Goal: Task Accomplishment & Management: Manage account settings

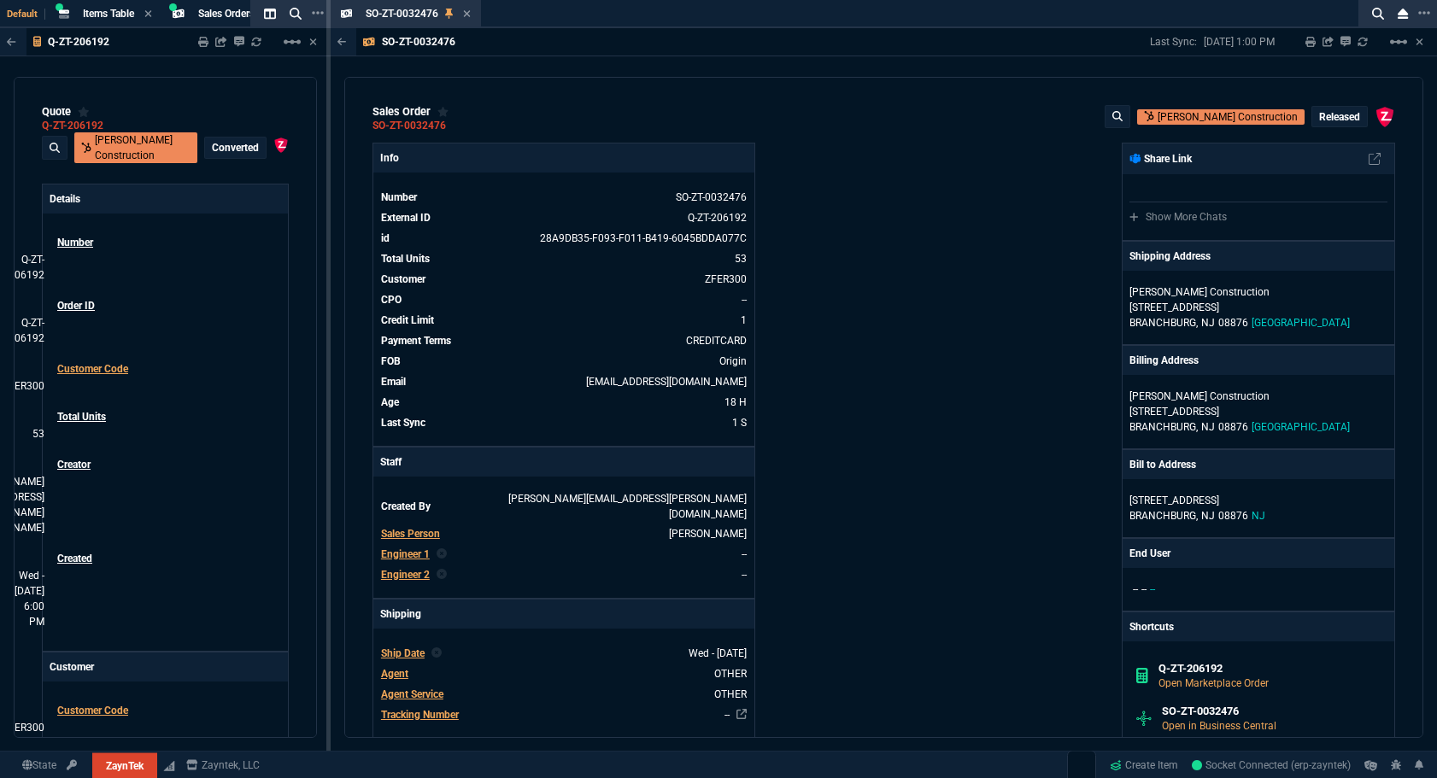
select select "4: SHAD"
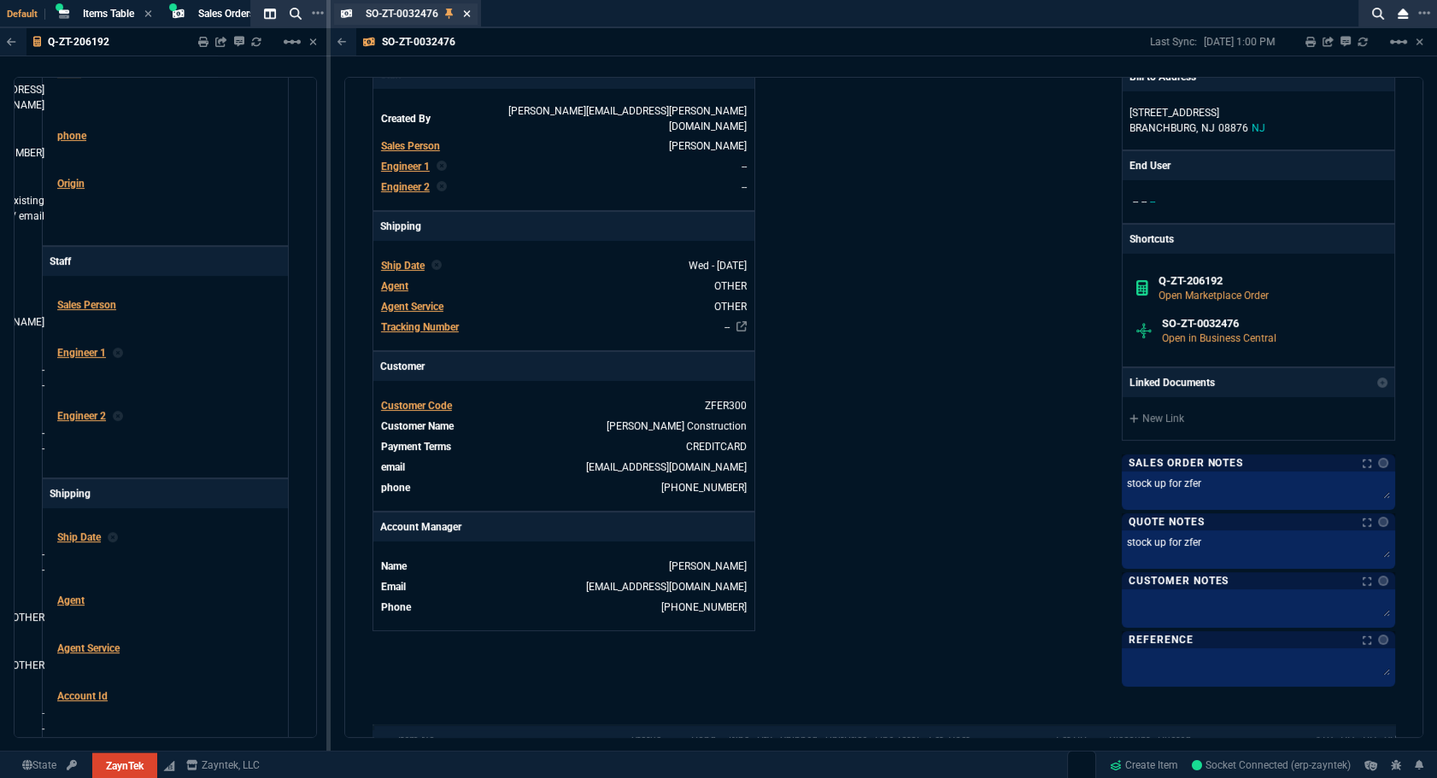
click at [464, 10] on icon at bounding box center [467, 13] width 7 height 7
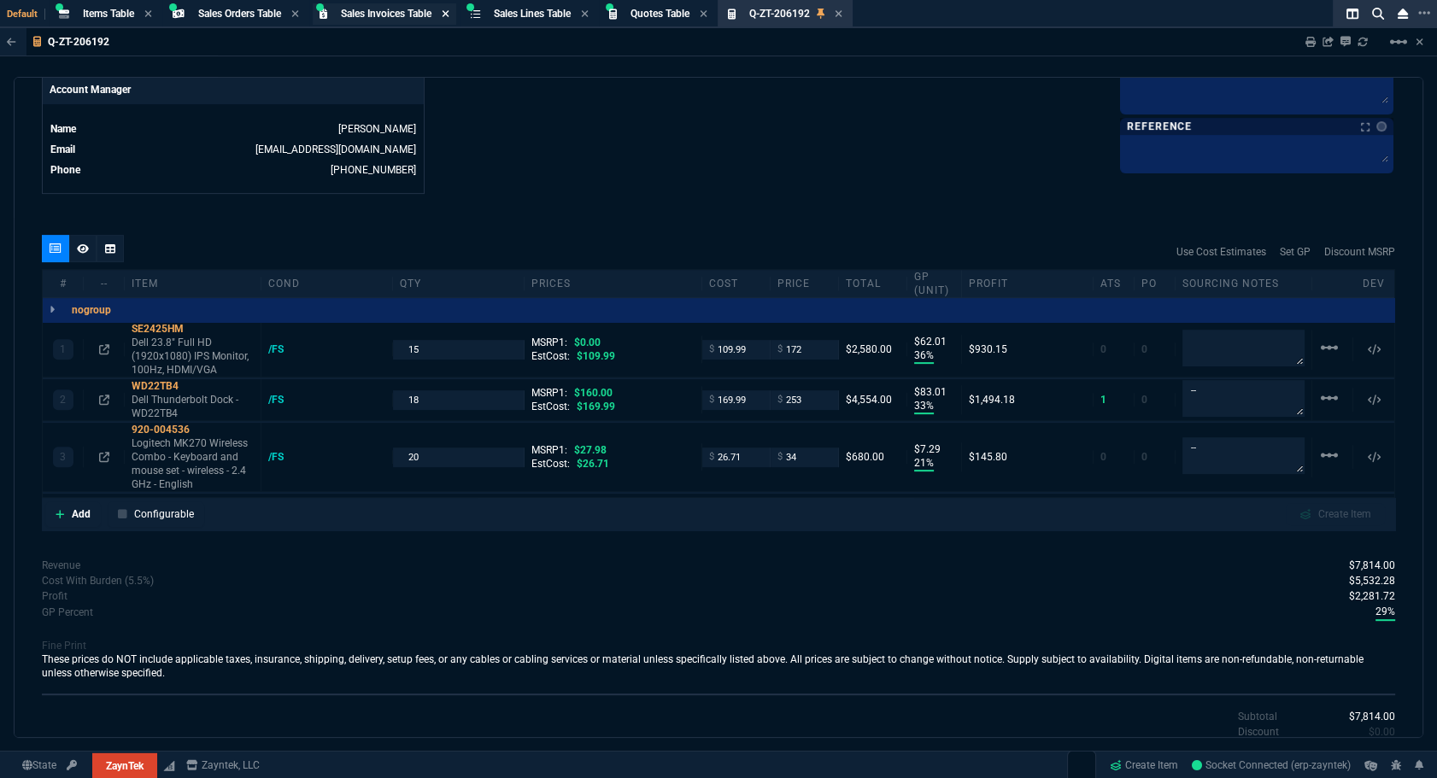
scroll to position [814, 0]
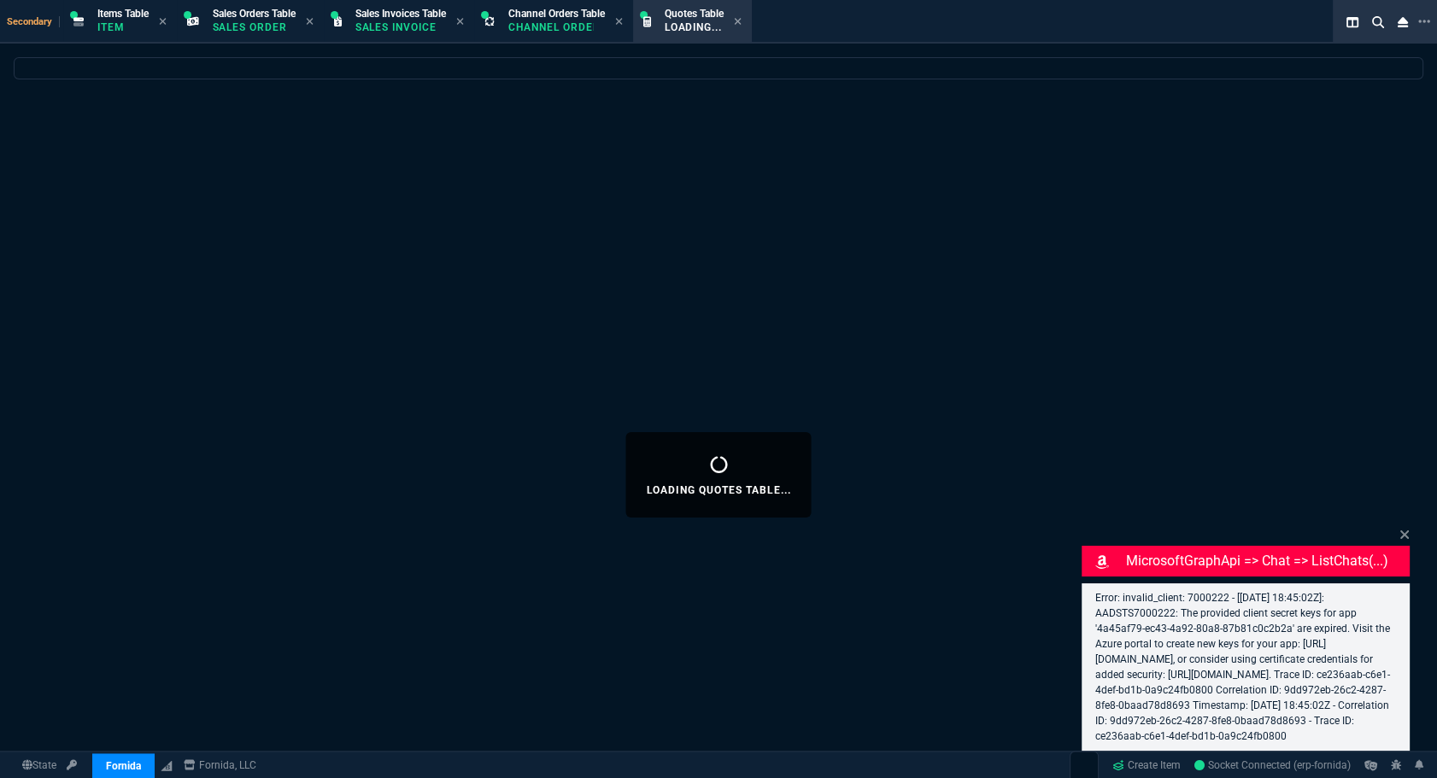
select select "4: SHAD"
select select
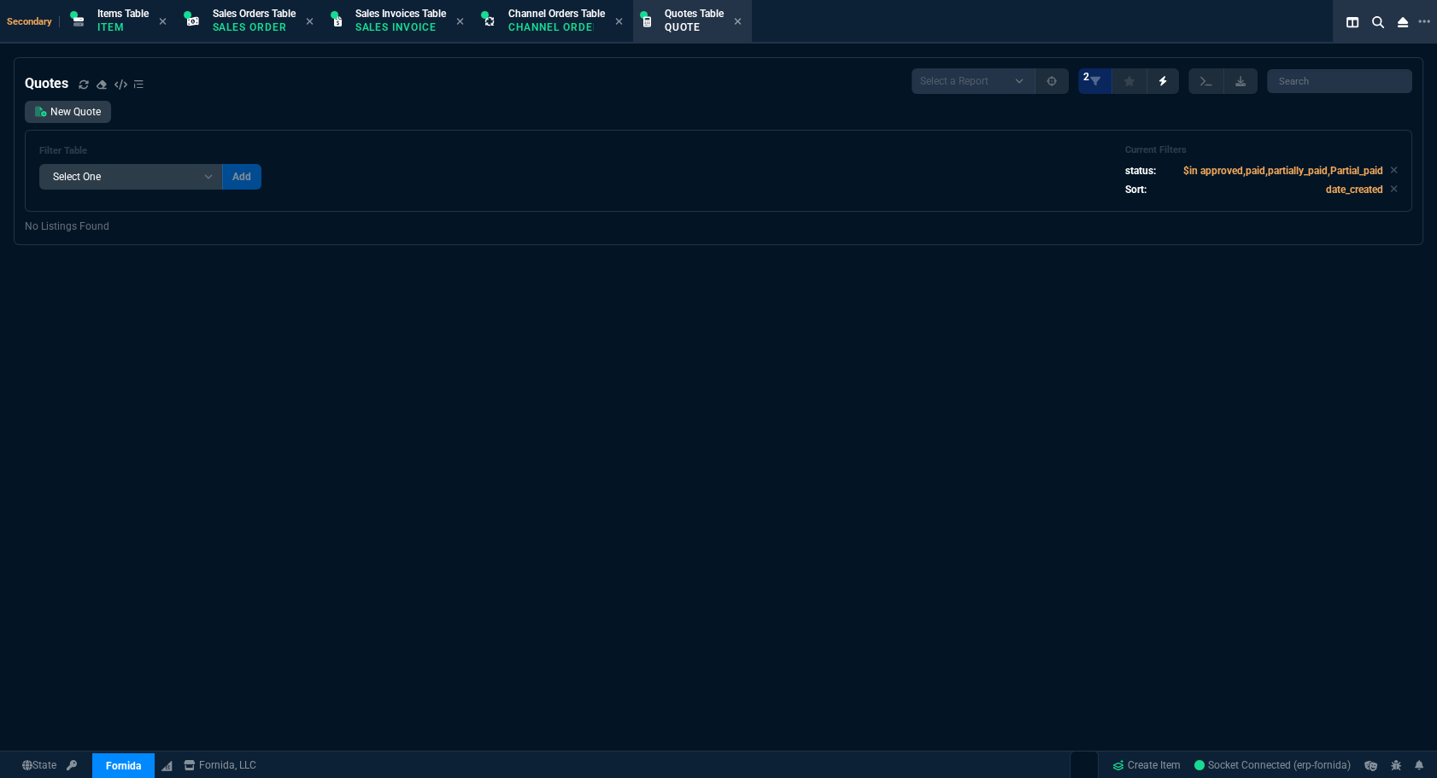
click at [1092, 462] on div "Quotes Select a Report Fruit (MTD) APPROVED Quotes 2 New Quote Filter Table Sel…" at bounding box center [718, 475] width 1437 height 836
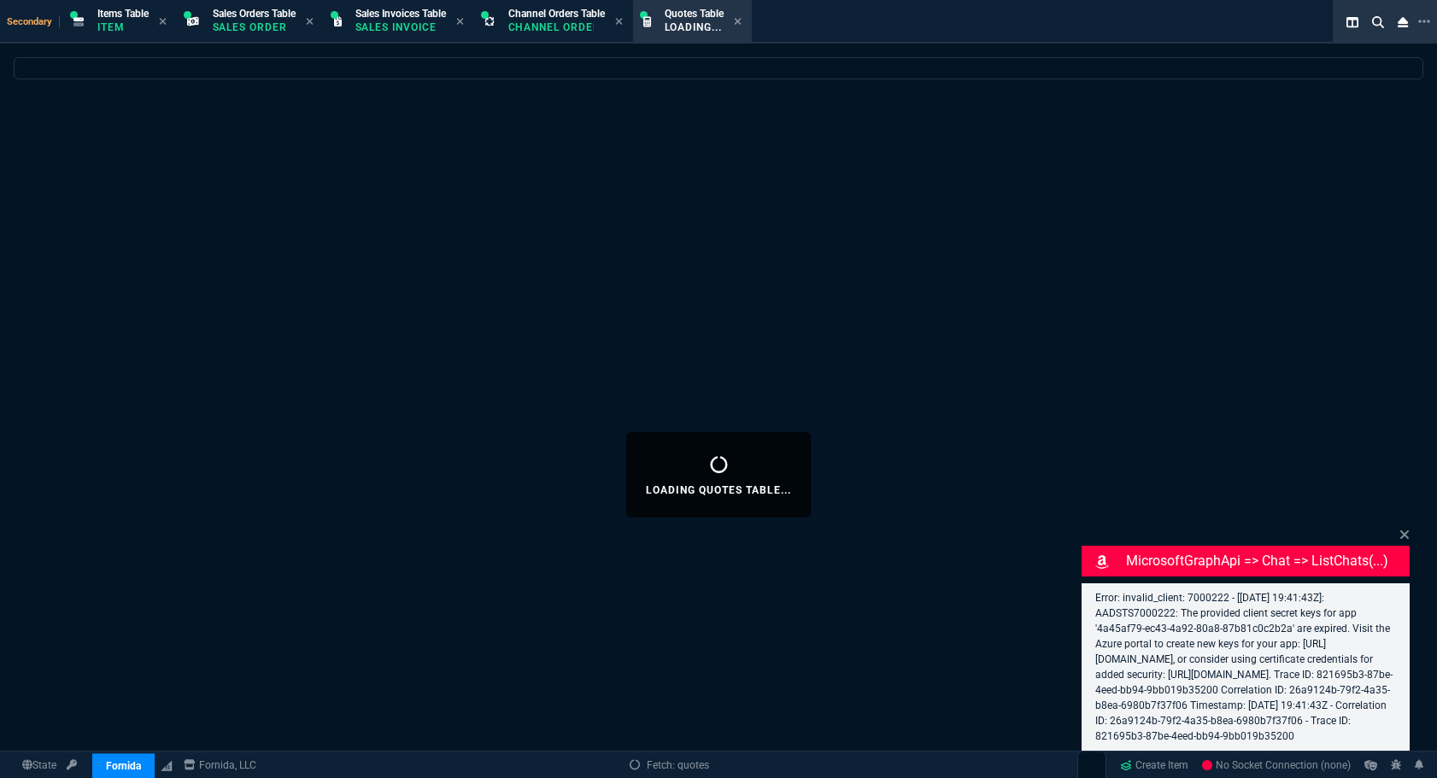
select select
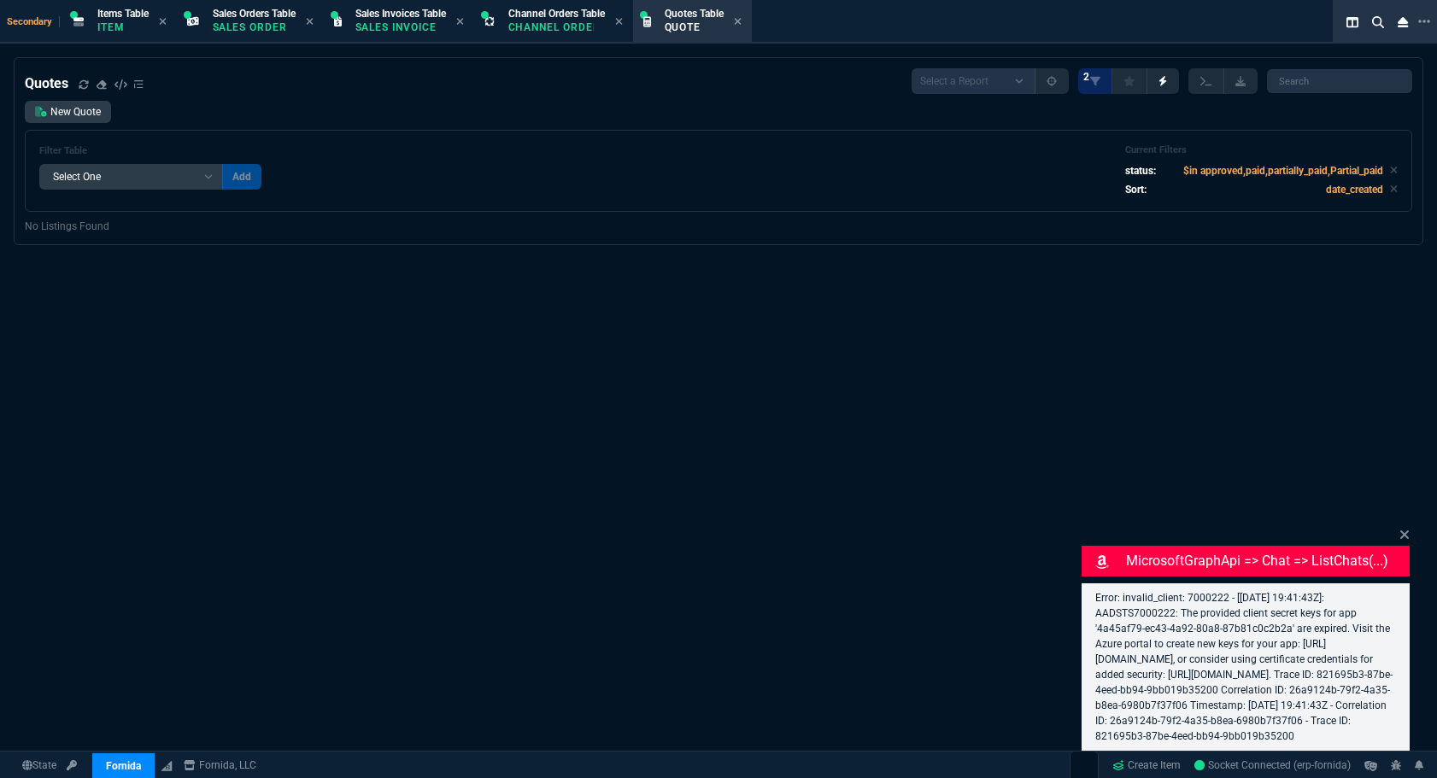
select select "4: SHAD"
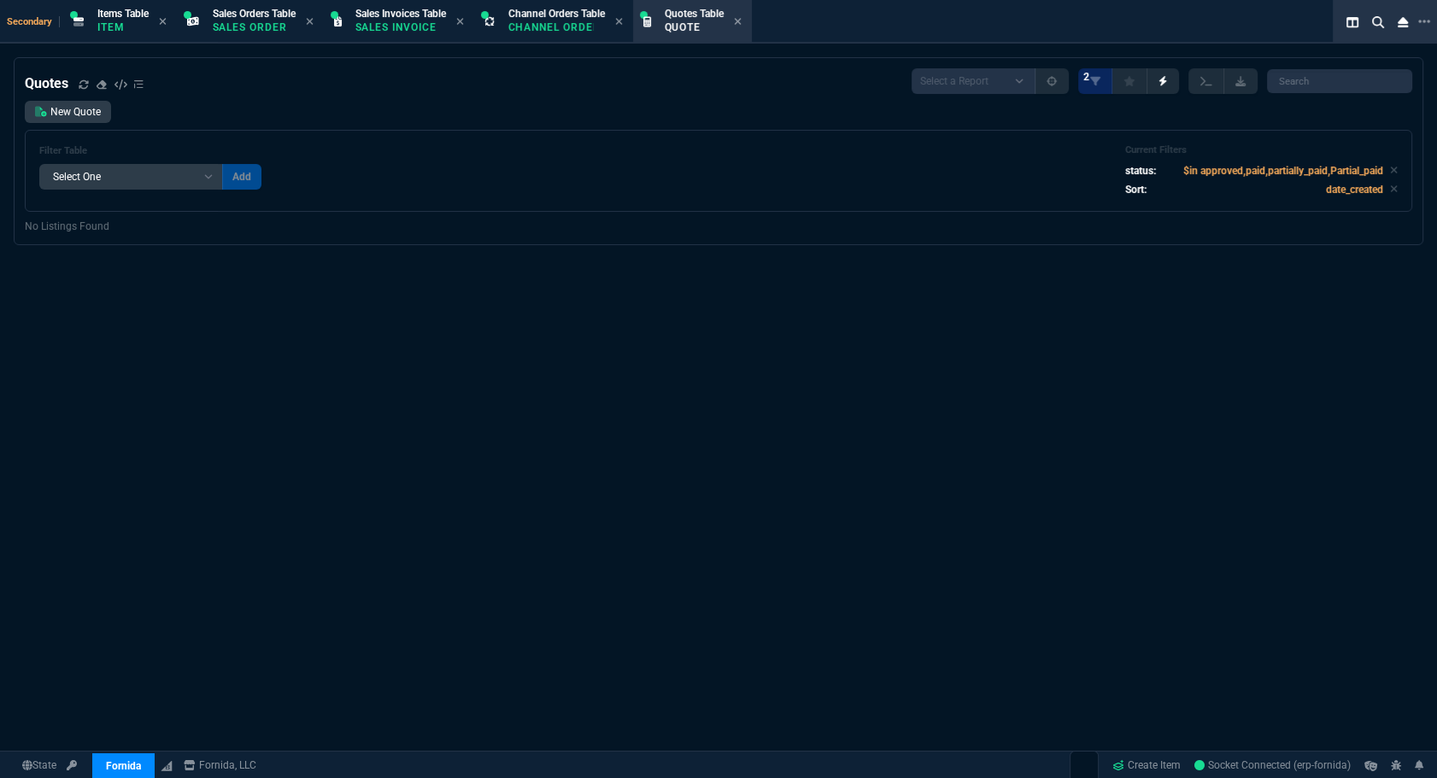
click at [649, 575] on div "Quotes Select a Report Fruit (MTD) APPROVED Quotes 2 New Quote Filter Table Sel…" at bounding box center [718, 475] width 1437 height 836
click at [15, 122] on nx-fornida-quotes-table "Quotes Select a Report Fruit (MTD) APPROVED Quotes 2 New Quote Filter Table Sel…" at bounding box center [719, 151] width 1408 height 186
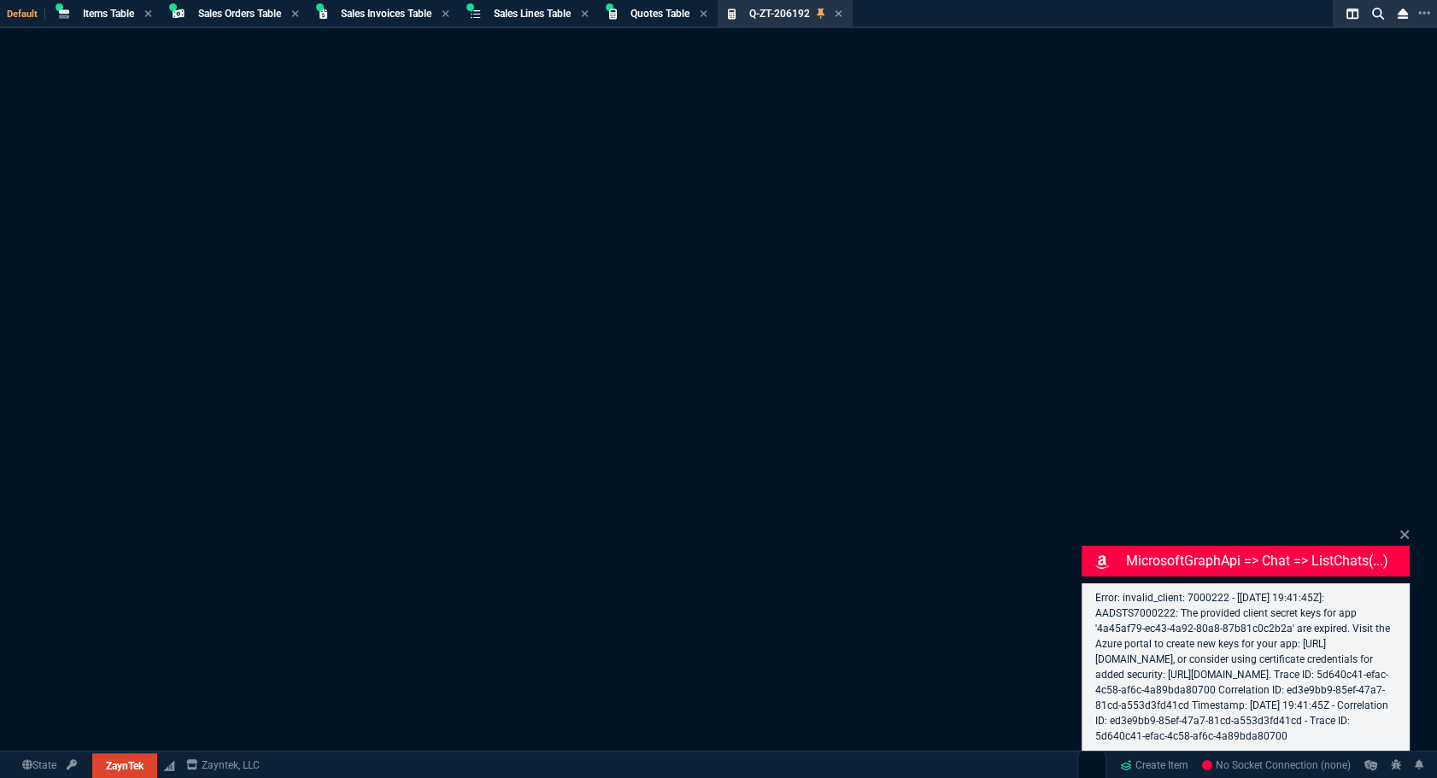
select select "4: SHAD"
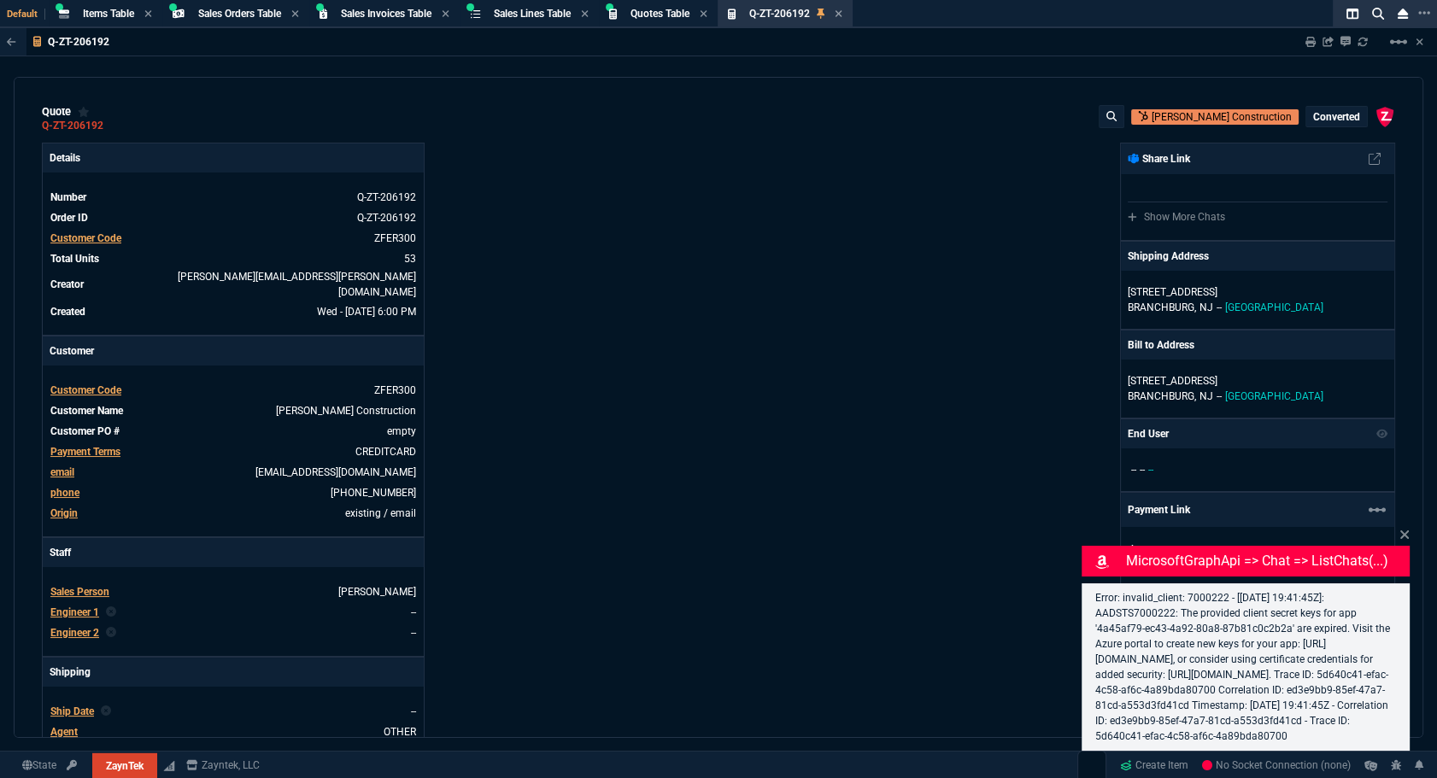
type input "36"
type input "62"
type input "33"
type input "83"
type input "21"
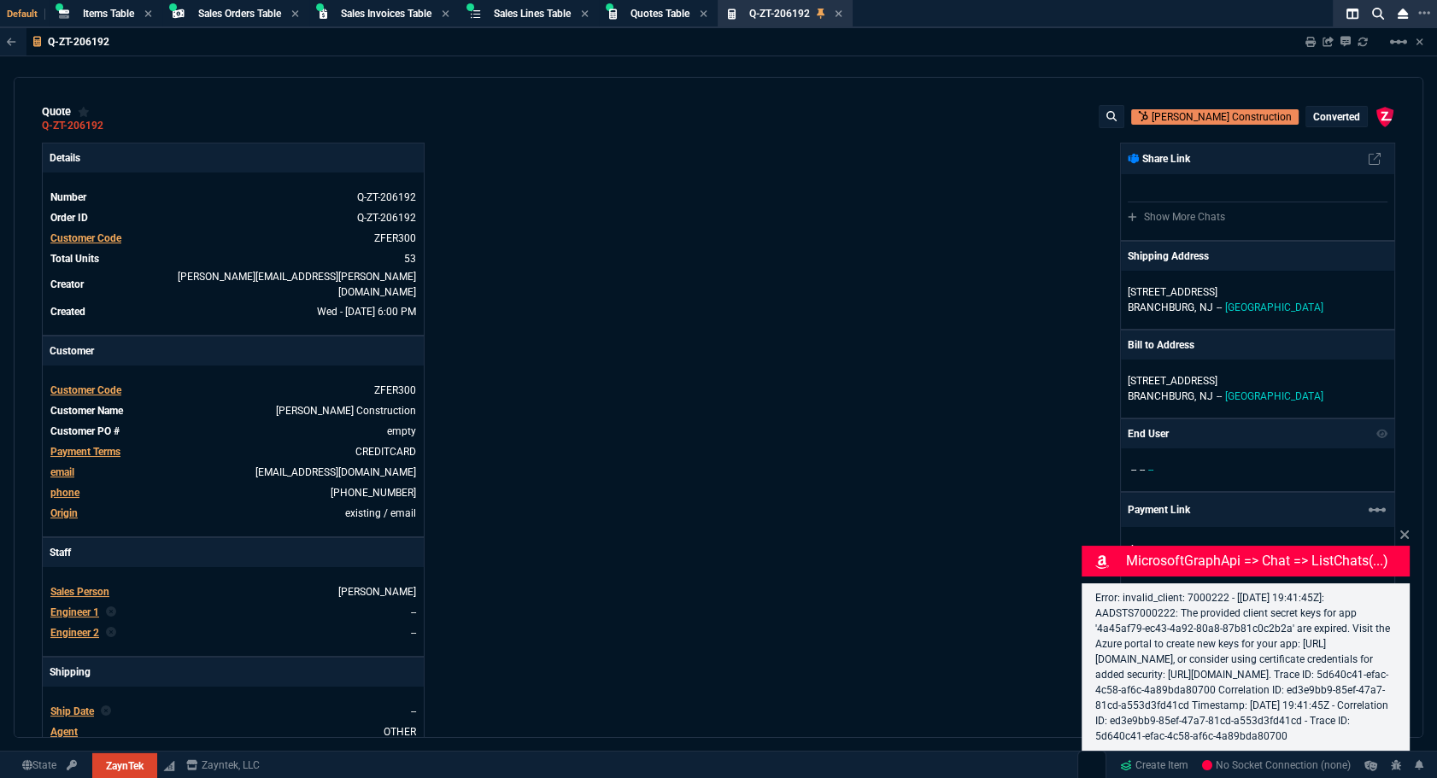
type input "7"
type input "-58"
type input "-22"
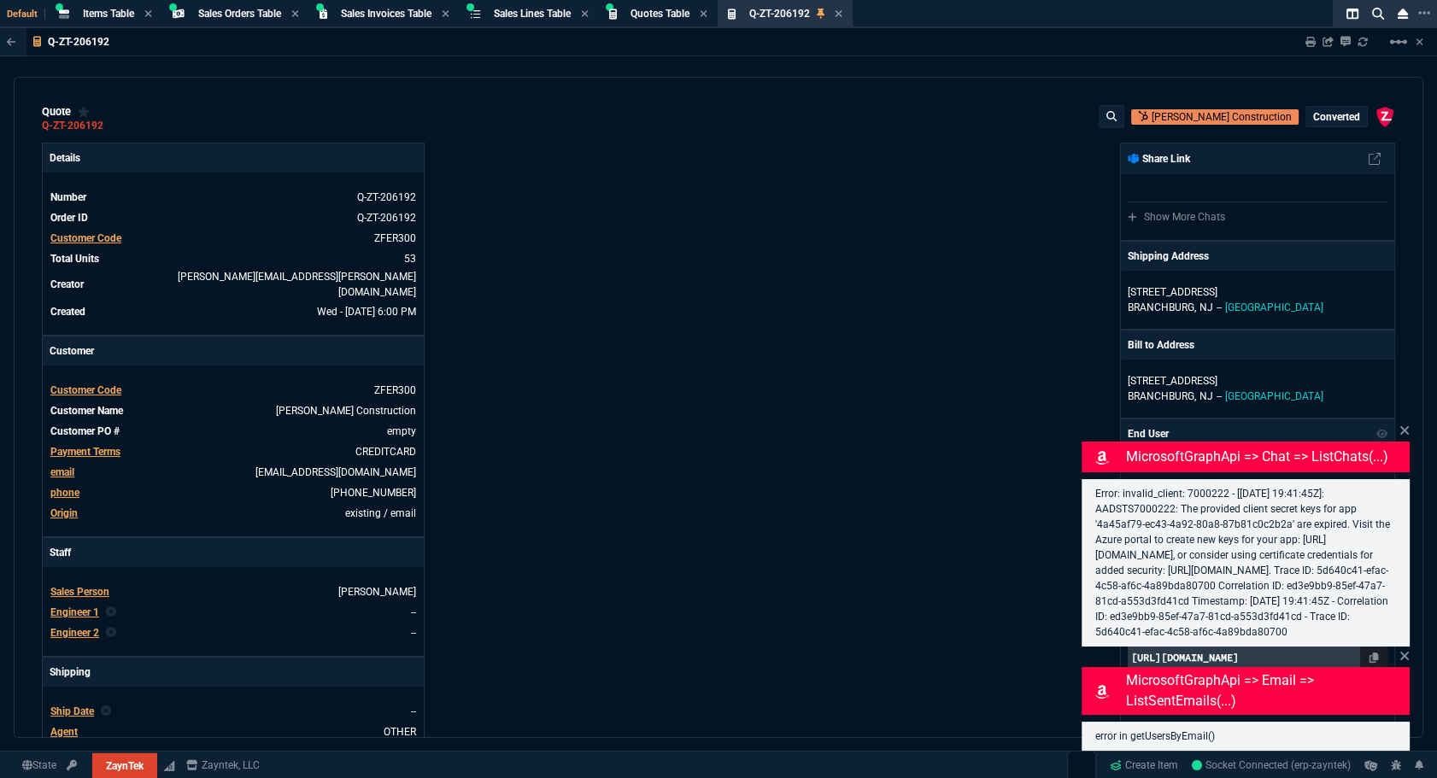
click at [1401, 522] on div "Error: invalid_client: 7000222 - [2025-09-17 19:41:45Z]: AADSTS7000222: The pro…" at bounding box center [1246, 562] width 328 height 167
click at [842, 8] on div "Q-ZT-206192 Quote" at bounding box center [795, 14] width 93 height 15
click at [842, 10] on icon at bounding box center [839, 14] width 8 height 10
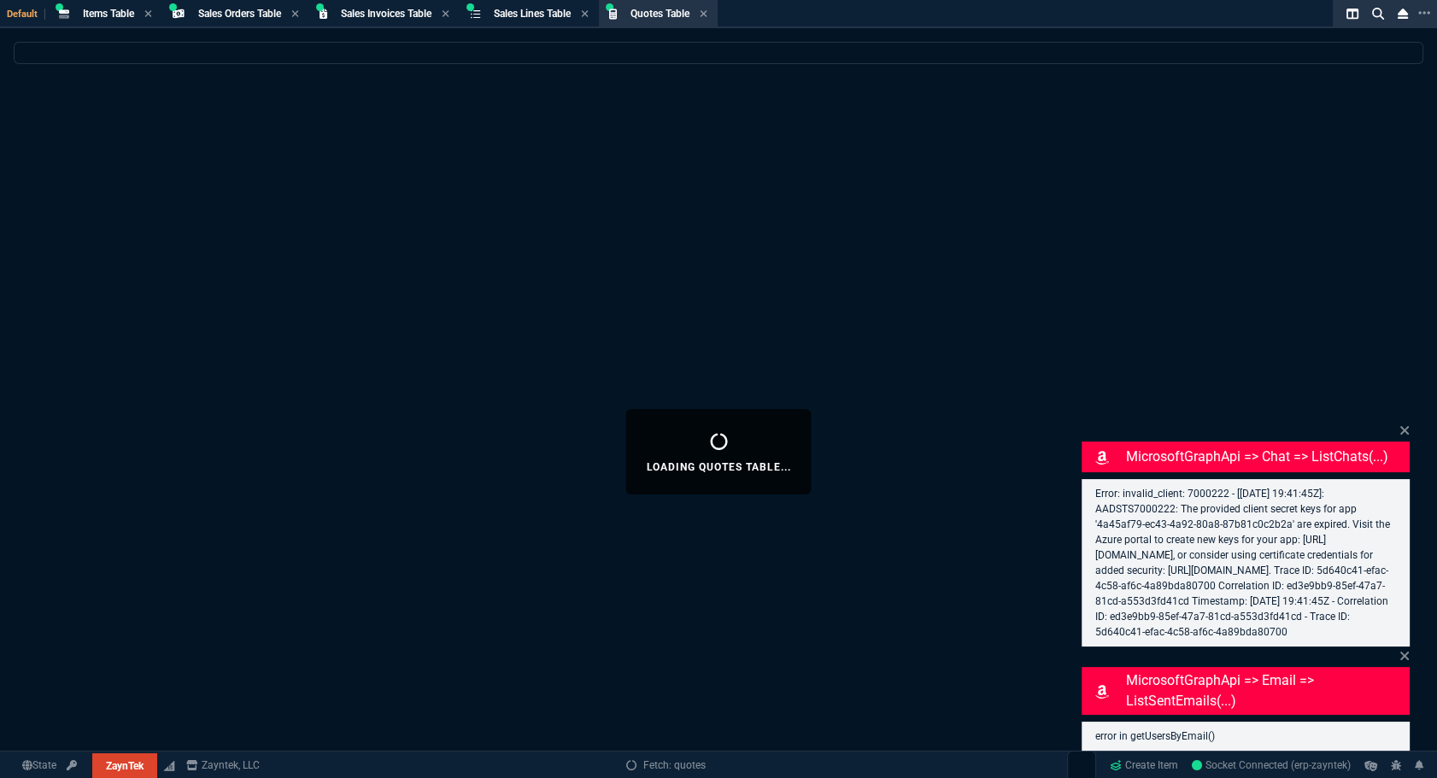
select select
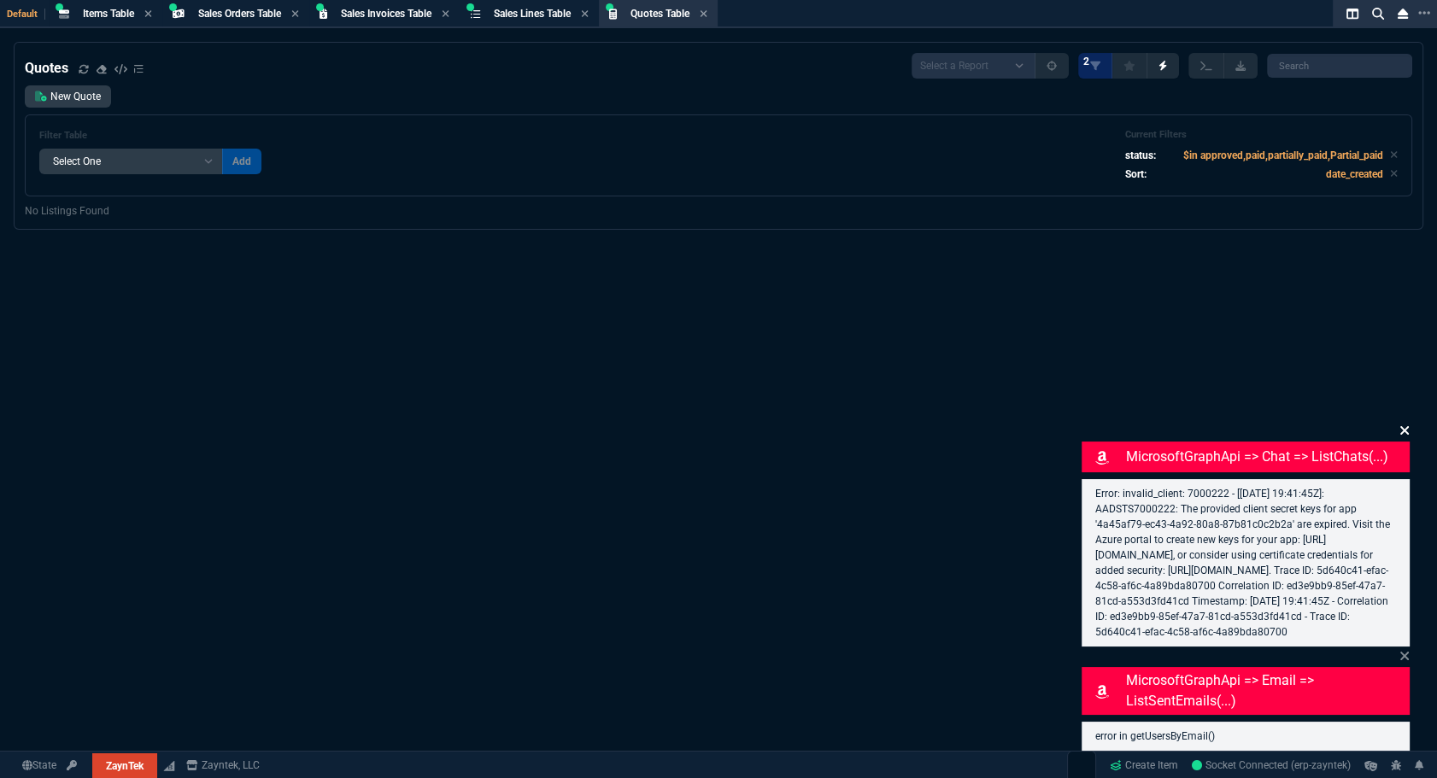
click at [1404, 424] on icon at bounding box center [1404, 431] width 10 height 14
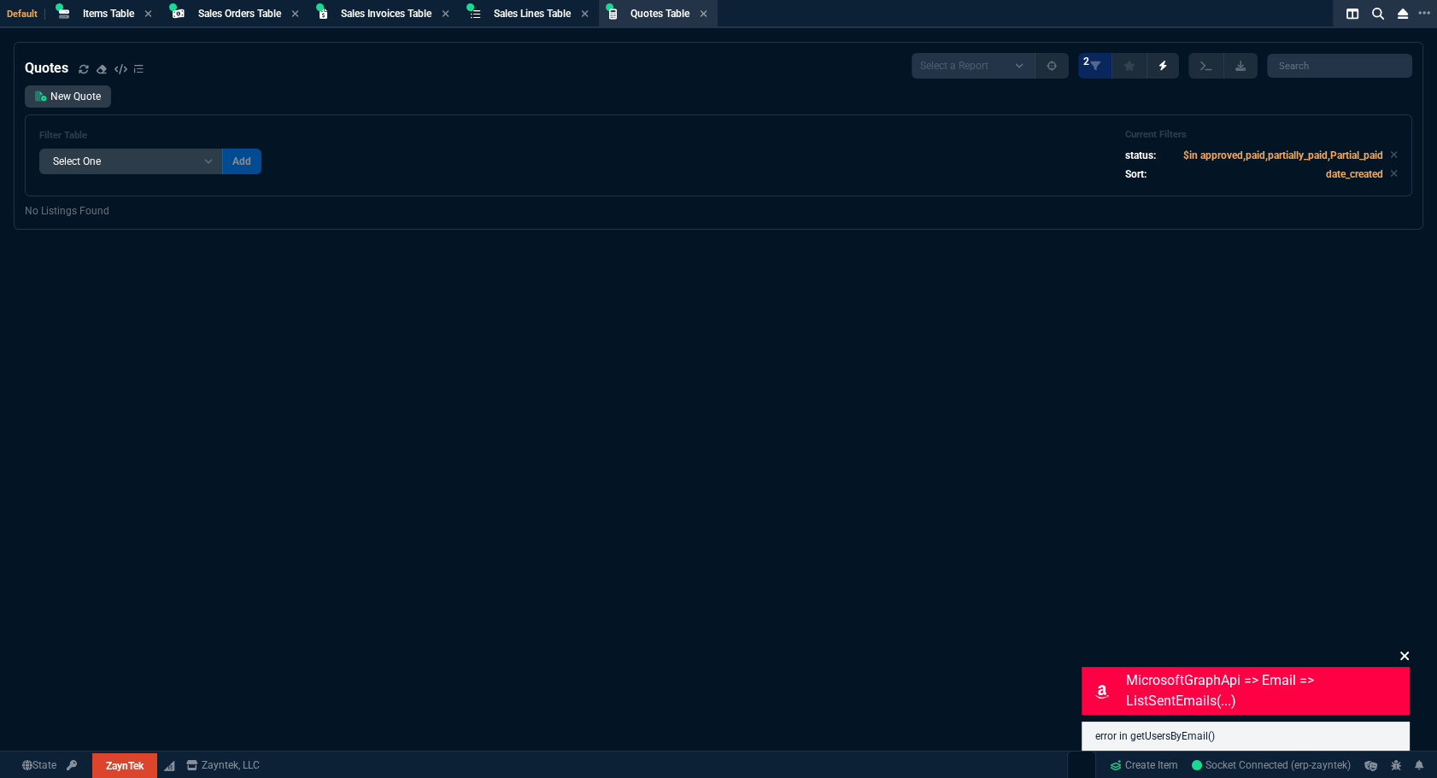
click at [1401, 653] on icon at bounding box center [1404, 656] width 9 height 9
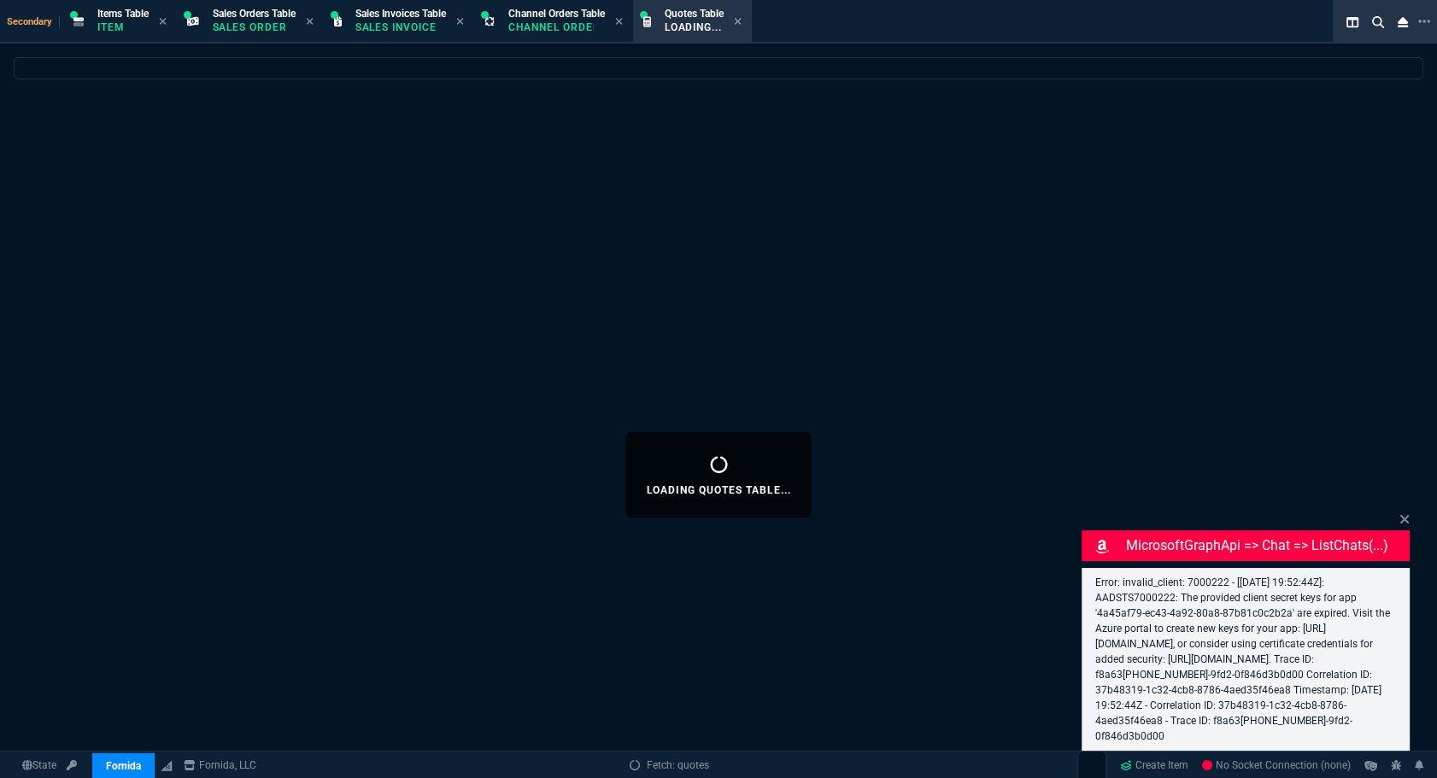
select select
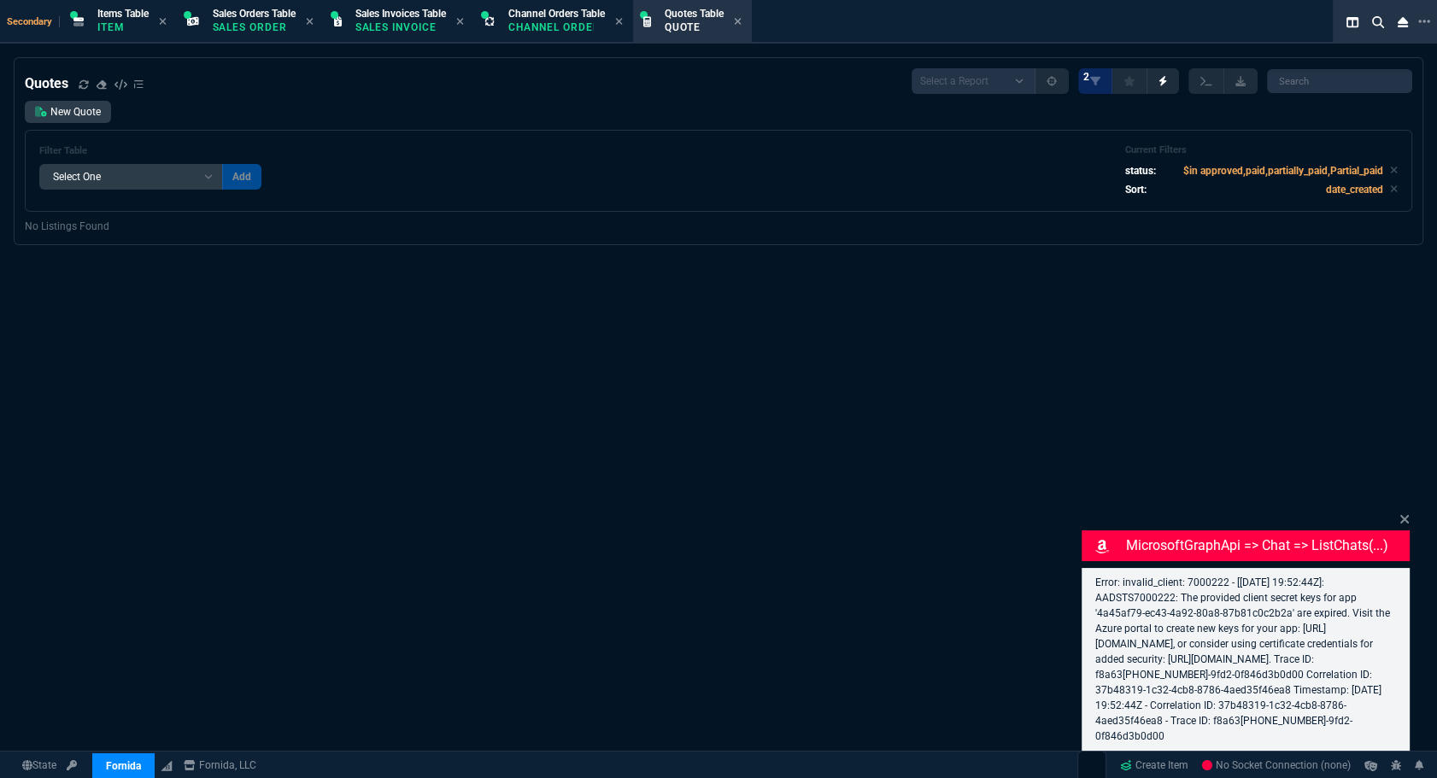
select select "4: SHAD"
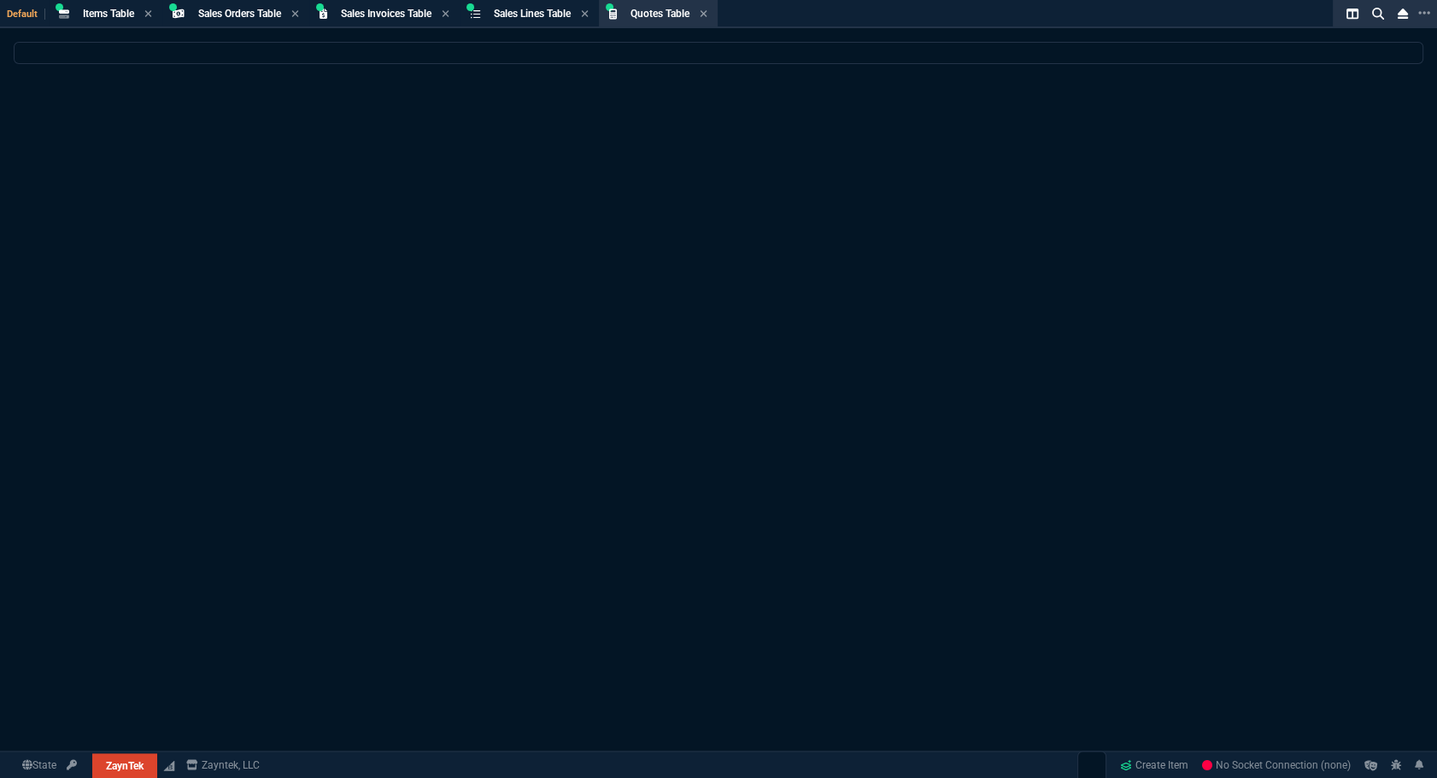
select select
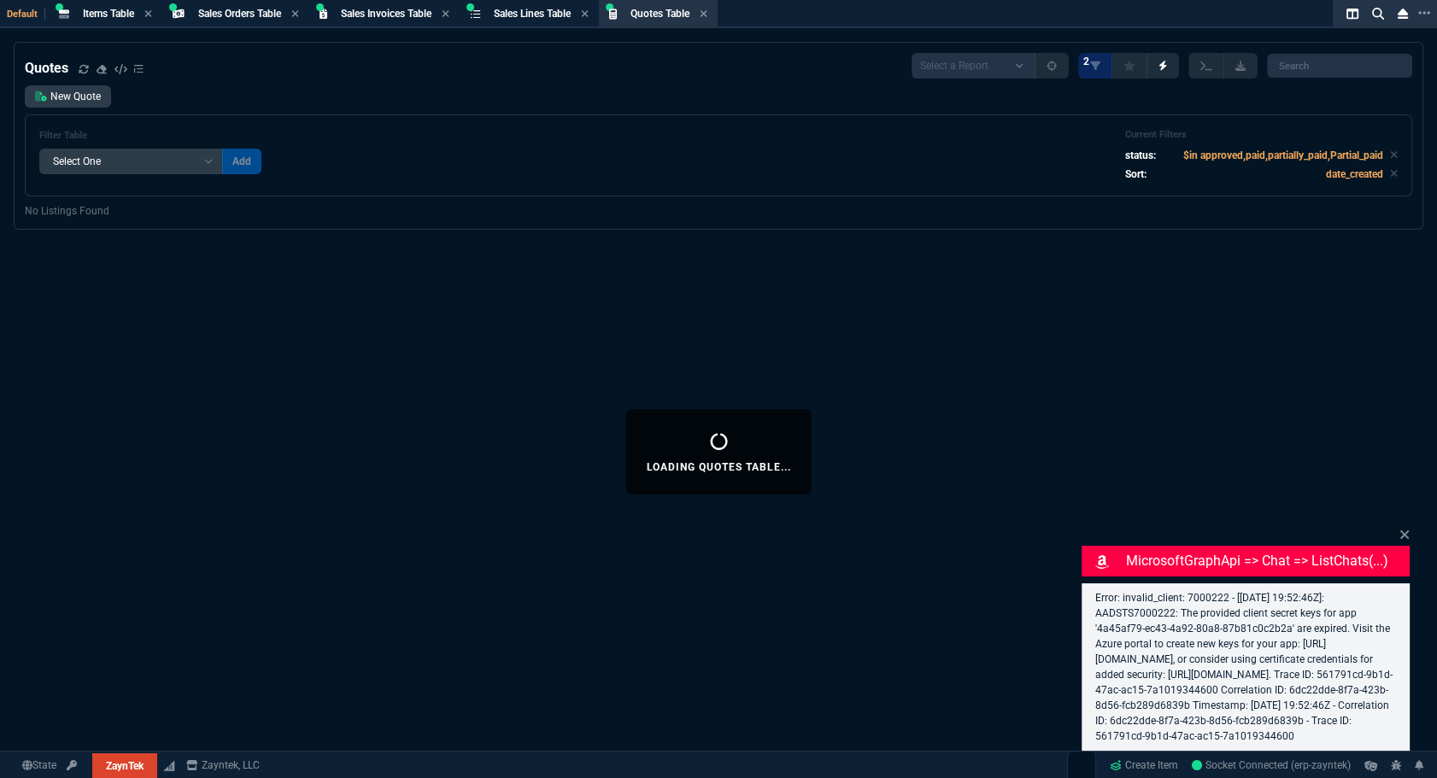
select select "4: SHAD"
